Goal: Task Accomplishment & Management: Use online tool/utility

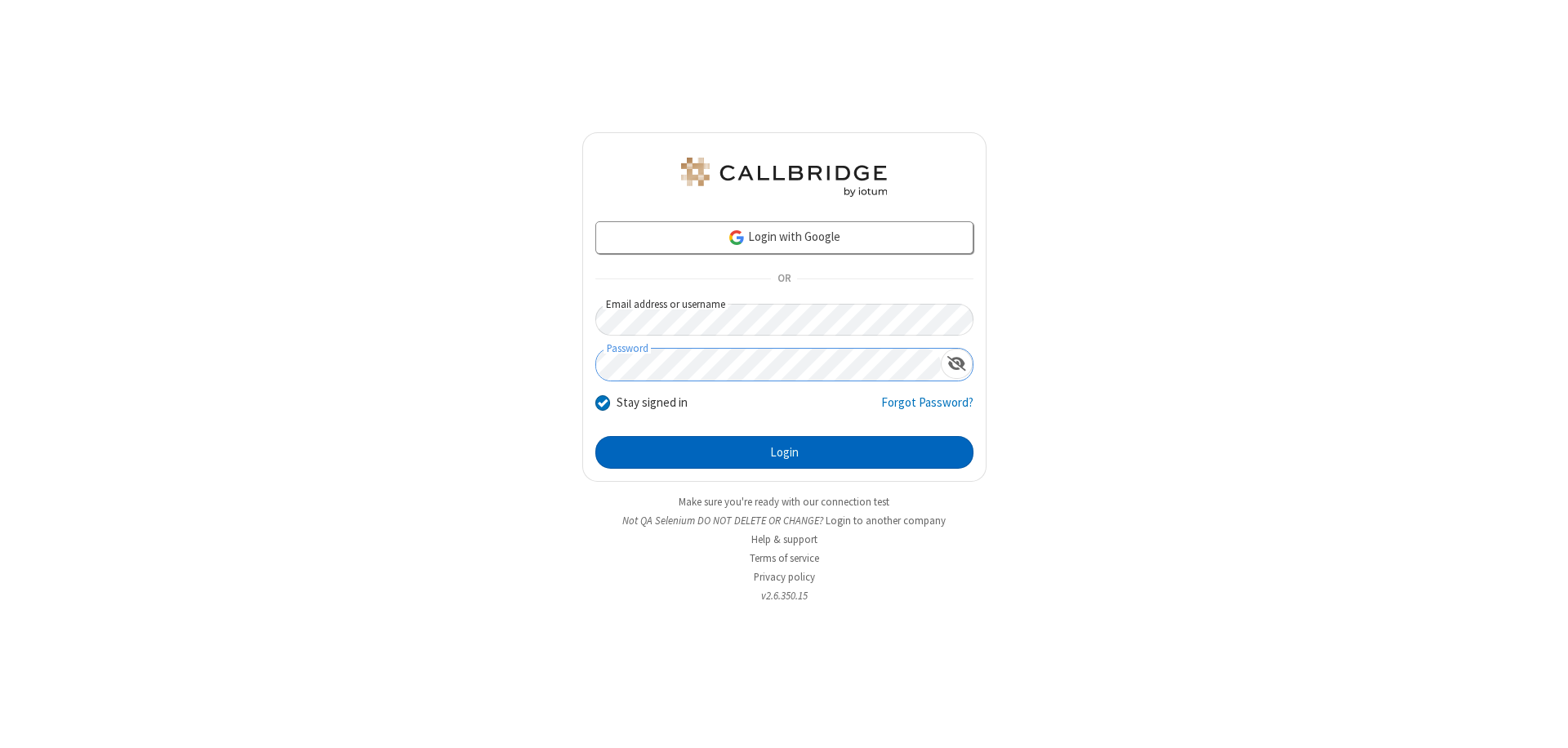
click at [784, 453] on button "Login" at bounding box center [784, 453] width 378 height 33
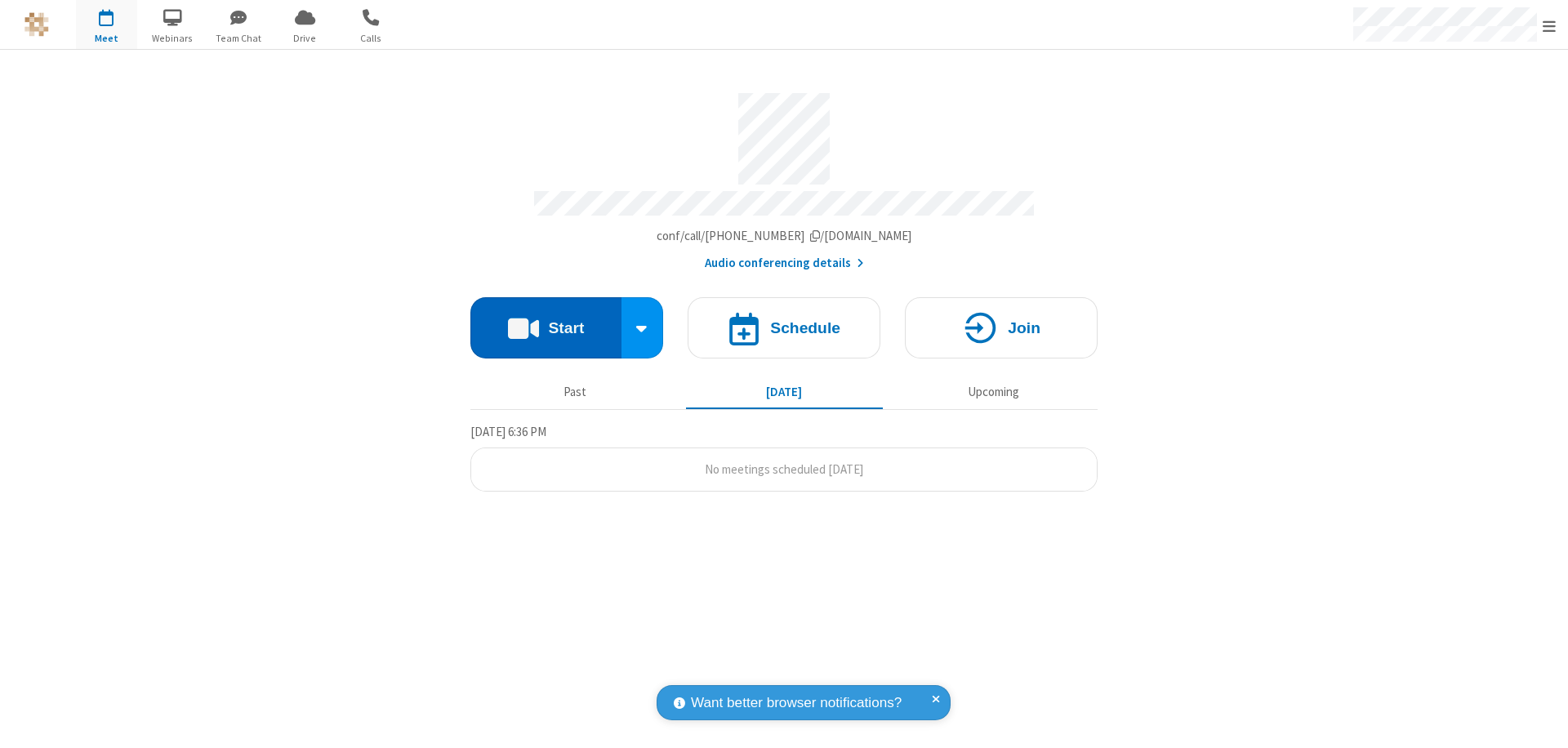
click at [546, 320] on button "Start" at bounding box center [546, 327] width 151 height 61
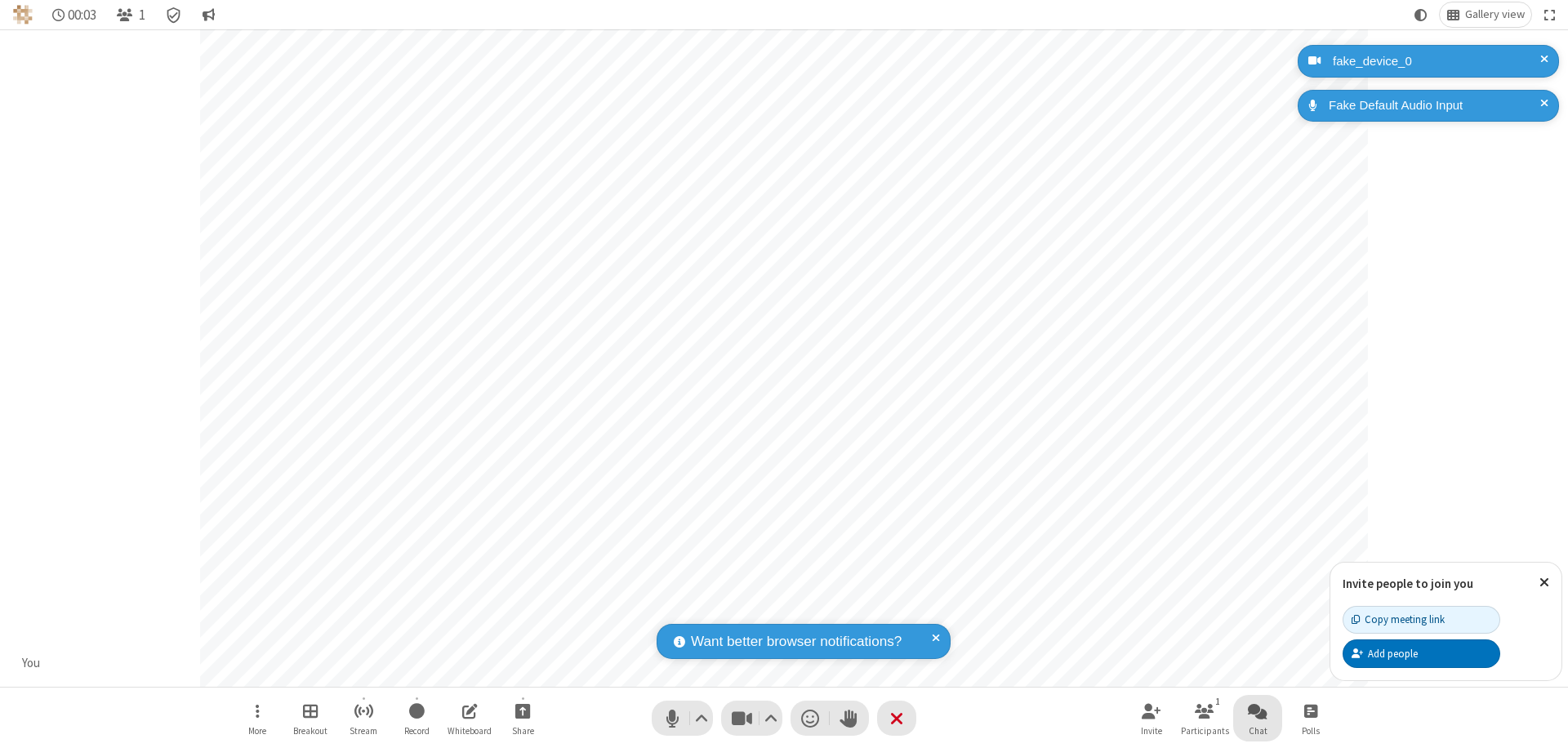
click at [1258, 710] on span "Open chat" at bounding box center [1258, 710] width 20 height 21
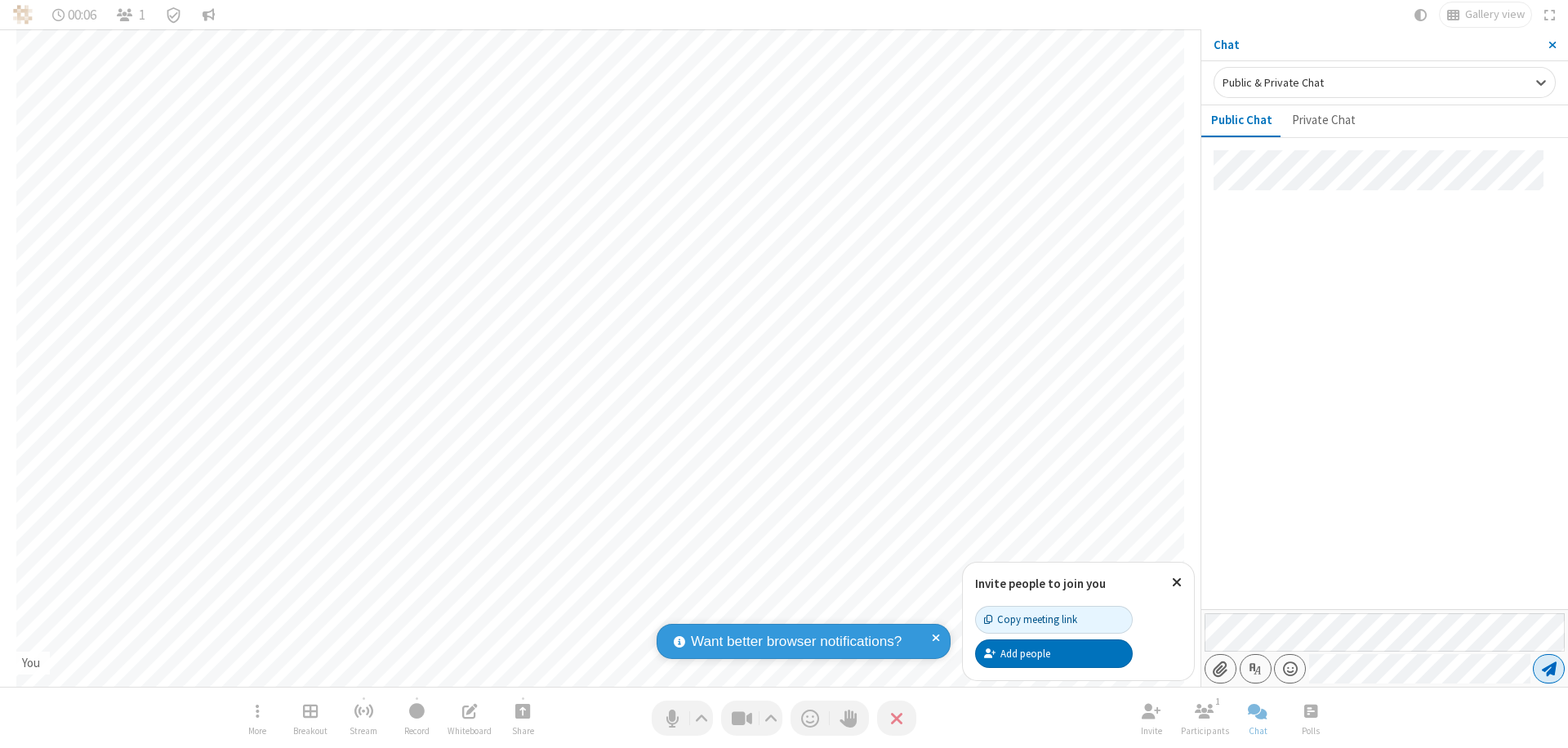
click at [1548, 669] on span "Send message" at bounding box center [1549, 669] width 14 height 16
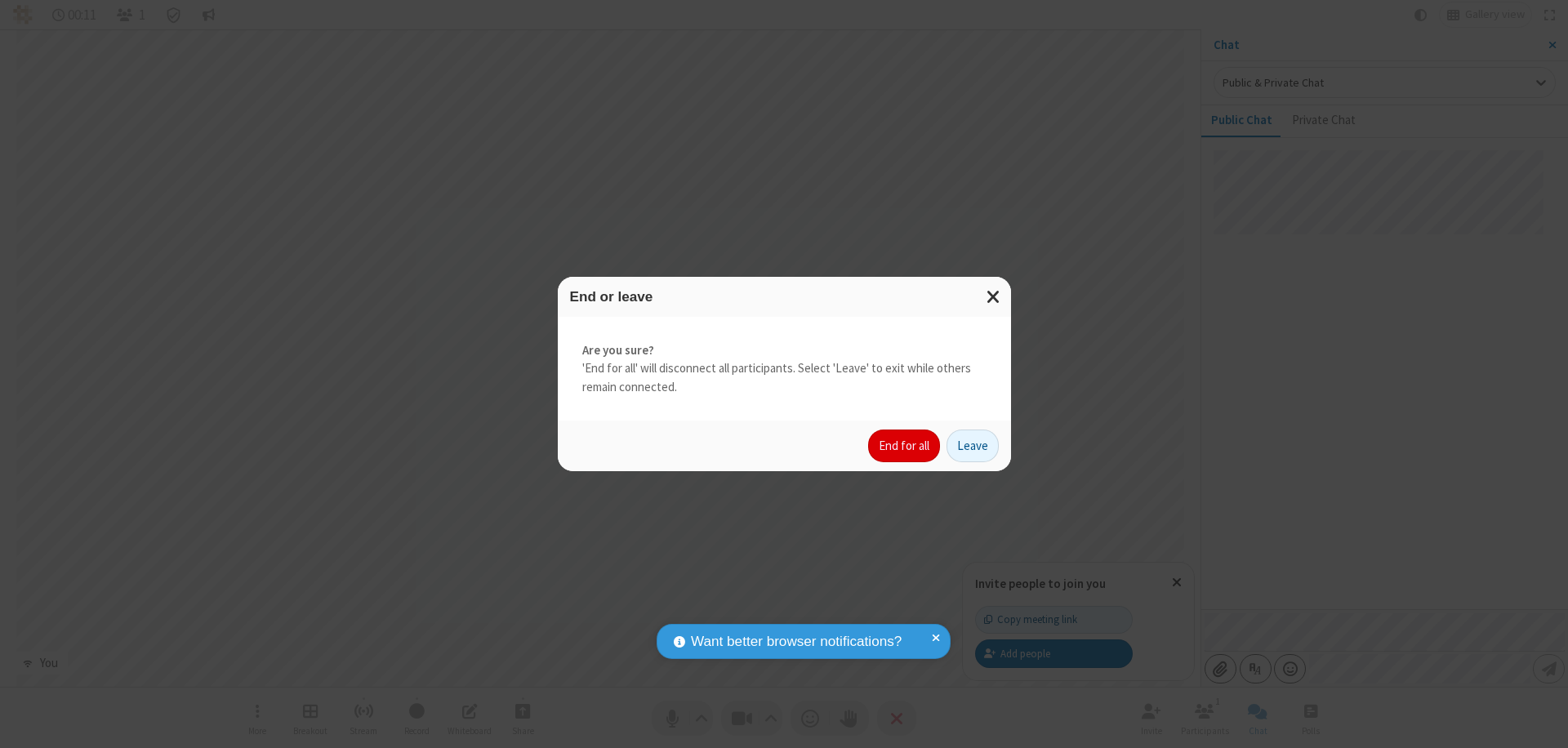
click at [905, 446] on button "End for all" at bounding box center [904, 446] width 72 height 33
